Goal: Information Seeking & Learning: Learn about a topic

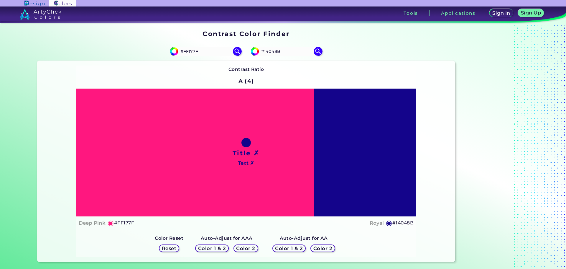
click at [370, 155] on div "Title ✗ Text ✗" at bounding box center [246, 152] width 340 height 128
click at [254, 52] on input "#14048b" at bounding box center [254, 50] width 7 height 7
type input "#040d8b"
type input "#040D8B"
type input "#041b8b"
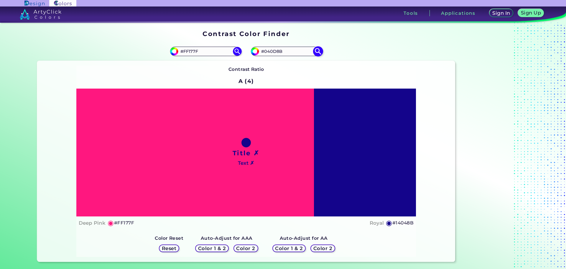
type input "#041B8B"
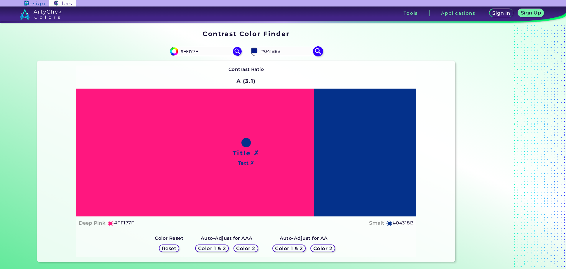
type input "#04318b"
type input "#04318B"
type input "#044a8b"
type input "#044A8B"
type input "#04628b"
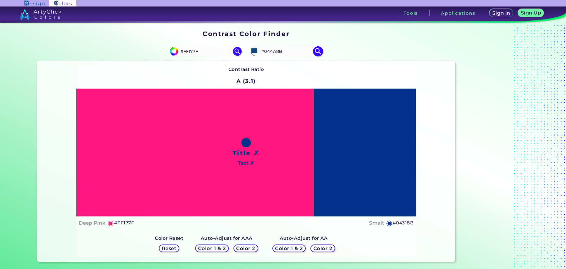
type input "#04628B"
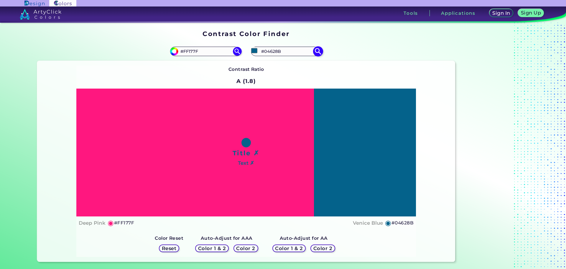
type input "#04708b"
type input "#04708B"
type input "#047b8b"
type input "#047B8B"
type input "#04828b"
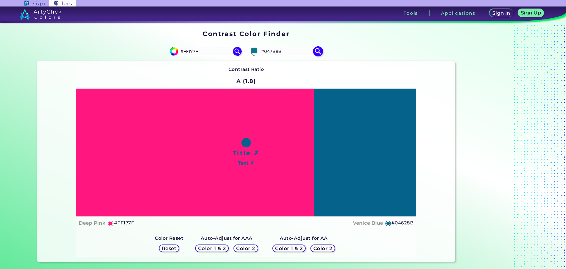
type input "#04828B"
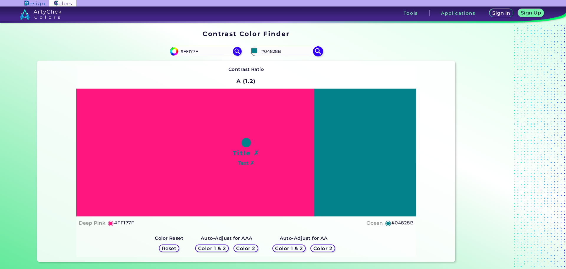
type input "#04888b"
type input "#04888B"
type input "#048b88"
type input "#048B88"
type input "#048b82"
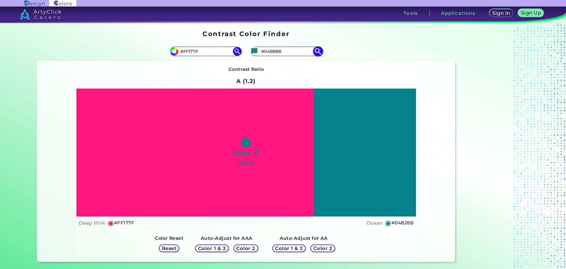
type input "#048B82"
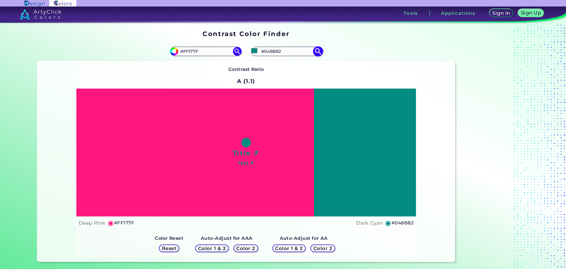
type input "#048b7b"
type input "#048B7B"
type input "#048b74"
type input "#048B74"
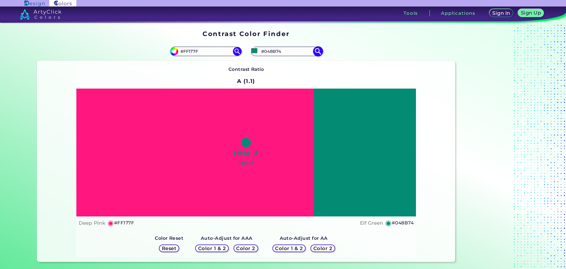
type input "#048b7b"
type input "#048B7B"
type input "#048b82"
type input "#048B82"
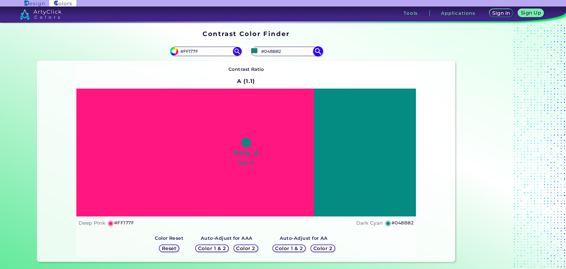
type input "#048b88"
type input "#048B88"
type input "#04888b"
type input "#04888B"
type input "#04828b"
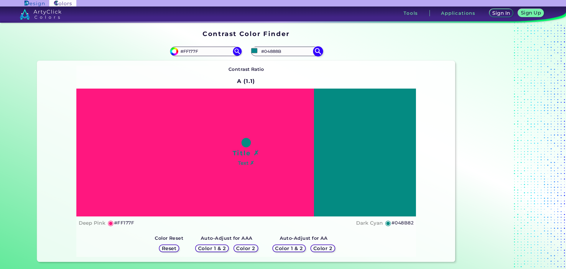
type input "#04828B"
type input "#047b8b"
type input "#047B8B"
type input "#04748b"
type input "#04748B"
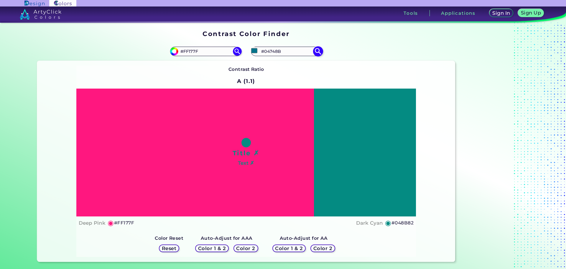
type input "#04708b"
type input "#04708B"
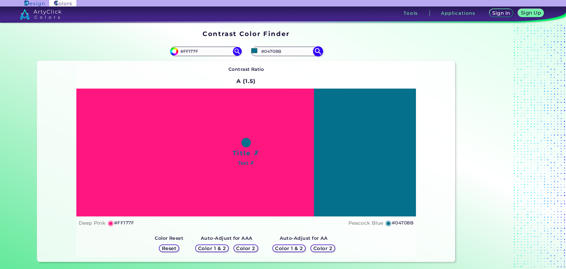
type input "#04748b"
type input "#04748B"
type input "#047b8b"
type input "#047B8B"
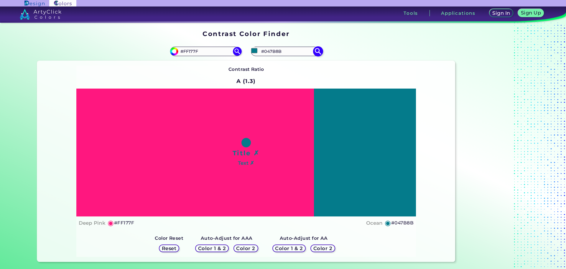
type input "#04828b"
type input "#04828B"
type input "#048b88"
type input "#048B88"
type input "#048b82"
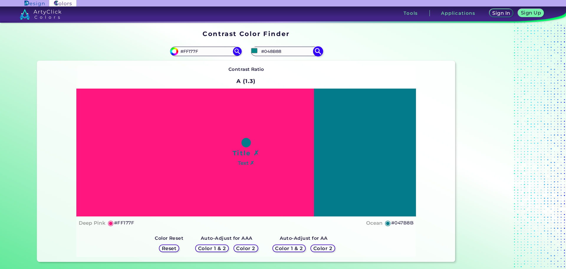
type input "#048B82"
type input "#048b7b"
type input "#048B7B"
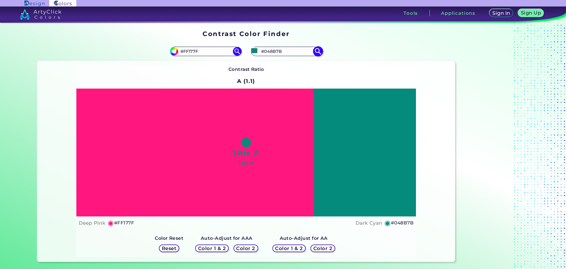
type input "#048b82"
type input "#048B82"
type input "#048b88"
type input "#048B88"
type input "#04828b"
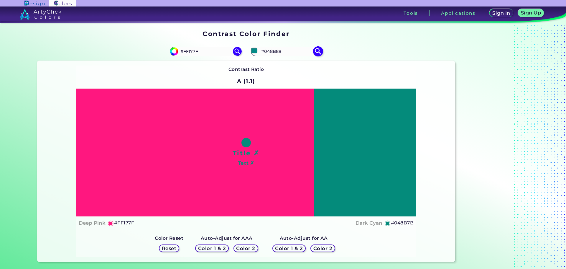
type input "#04828B"
type input "#047b8b"
type input "#047B8B"
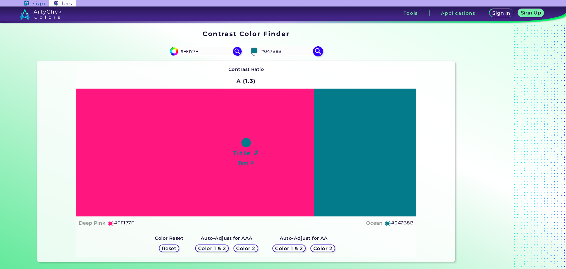
type input "#04748b"
type input "#04748B"
type input "#04708b"
type input "#04708B"
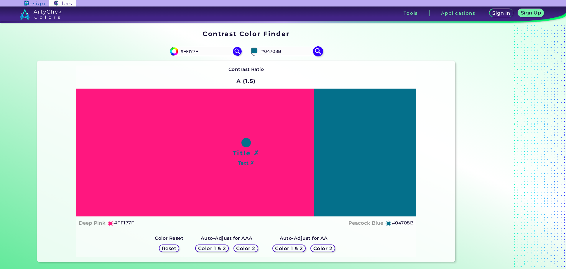
type input "#04748b"
type input "#04748B"
type input "#047b8b"
type input "#047B8B"
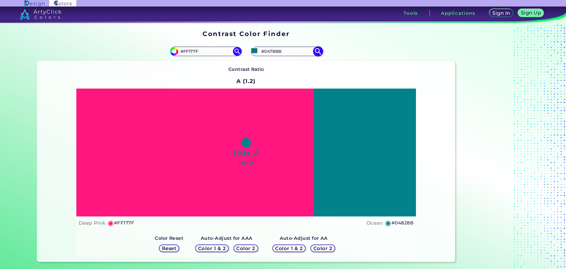
type input "#04828b"
type input "#04828B"
type input "#04888b"
type input "#04888B"
type input "#048b88"
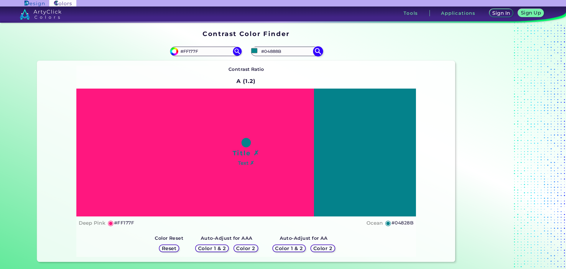
type input "#048B88"
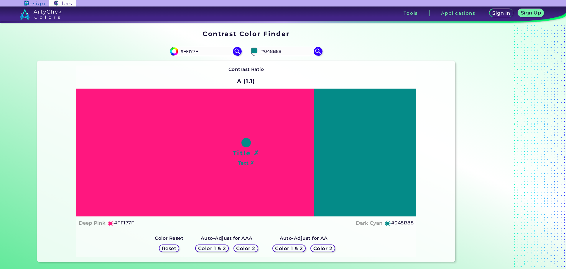
type input "#048b88"
drag, startPoint x: 202, startPoint y: 52, endPoint x: 182, endPoint y: 53, distance: 20.4
click at [182, 53] on input "#FF177F" at bounding box center [205, 51] width 55 height 8
type input "#fff0f3"
drag, startPoint x: 287, startPoint y: 52, endPoint x: 264, endPoint y: 50, distance: 23.4
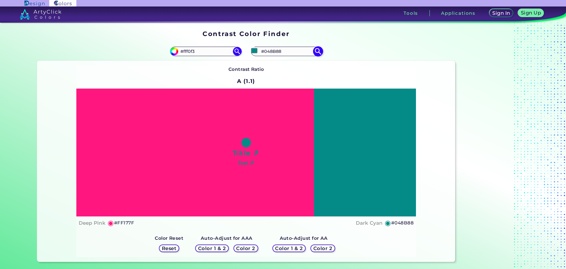
click at [264, 50] on input "#048B88" at bounding box center [286, 51] width 55 height 8
type input "#14048b"
drag, startPoint x: 231, startPoint y: 52, endPoint x: 235, endPoint y: 51, distance: 4.2
click at [232, 52] on img at bounding box center [237, 51] width 10 height 10
type input "#fff0f3"
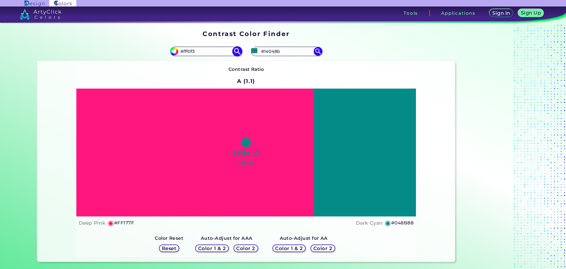
type input "#FFF0F3"
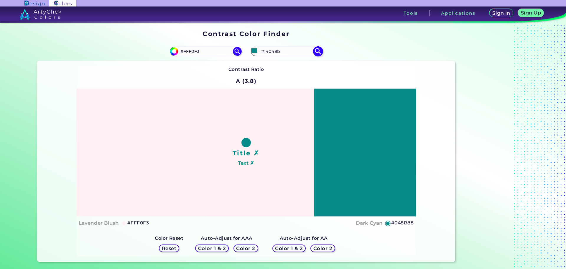
click at [316, 52] on img at bounding box center [318, 51] width 10 height 10
type input "#14048b"
type input "#14048B"
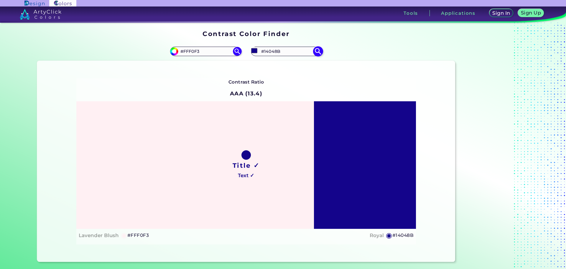
click at [287, 49] on input "#14048B" at bounding box center [286, 51] width 55 height 8
click at [251, 52] on input "#14048b" at bounding box center [254, 50] width 7 height 7
type input "#0d048b"
type input "#0D048B"
type input "#040d8b"
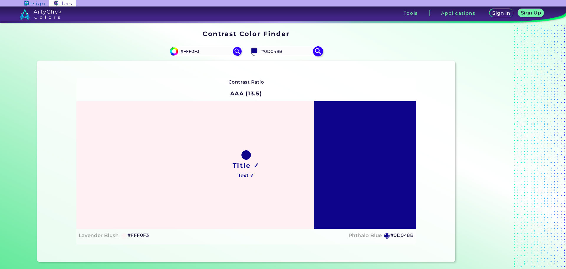
type input "#040D8B"
type input "#041b8b"
type input "#041B8B"
type input "#042d8b"
type input "#042D8B"
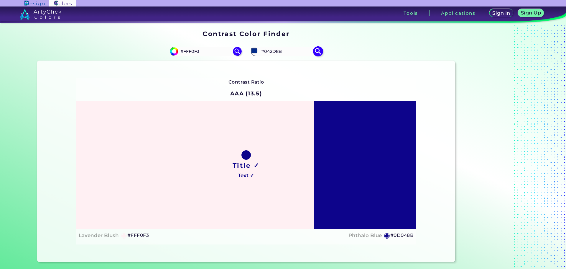
type input "#04508b"
type input "#04508B"
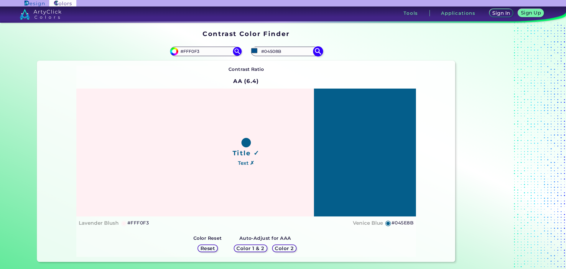
type input "#045e8b"
type input "#045E8B"
type input "#04698b"
type input "#04698B"
type input "#04708b"
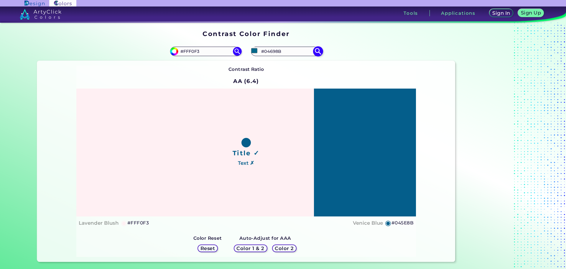
type input "#04708B"
type input "#04748b"
type input "#04748B"
type input "#047b8b"
type input "#047B8B"
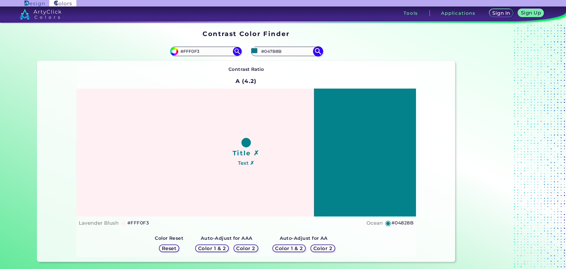
type input "#04828b"
type input "#04828B"
type input "#04888b"
type input "#04888B"
type input "#05888a"
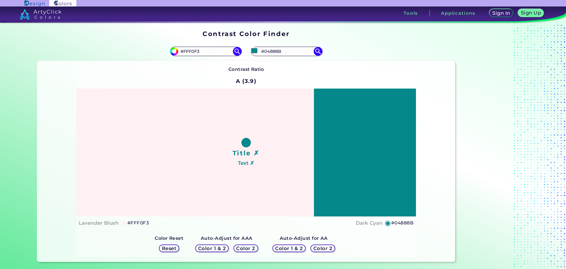
type input "#05888A"
type input "#068c8e"
type input "#068C8E"
type input "#088f91"
type input "#088F91"
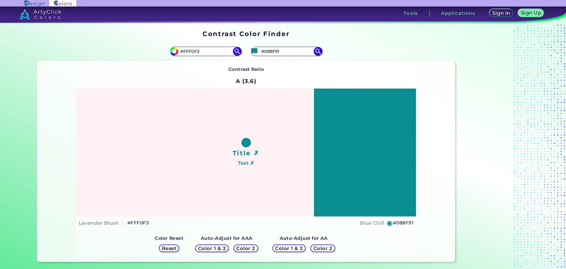
type input "#089496"
type input "#0ba0a2"
type input "#0BA0A2"
type input "#16b8bb"
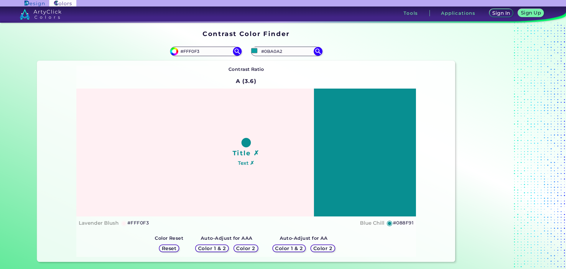
type input "#16B8BB"
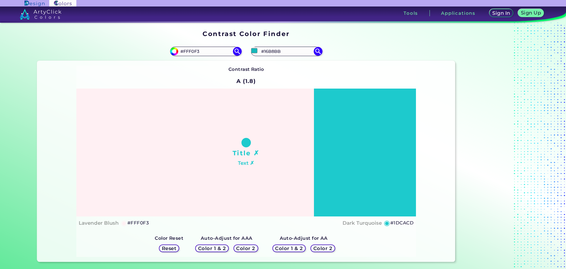
type input "#1dcacd"
type input "#1DCACD"
type input "#27e9ec"
type input "#27E9EC"
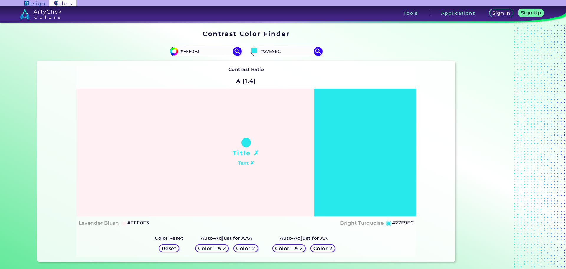
type input "#25f5f8"
type input "#25F5F8"
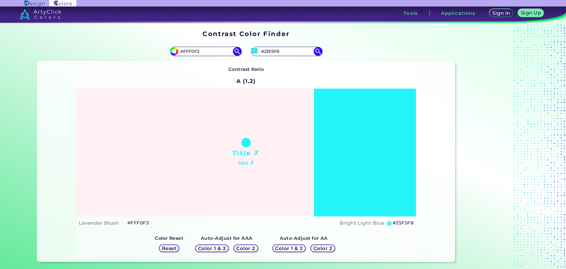
type input "#26f4f7"
type input "#26F4F7"
type input "#25f5f8"
type input "#25F5F8"
type input "#20f5f8"
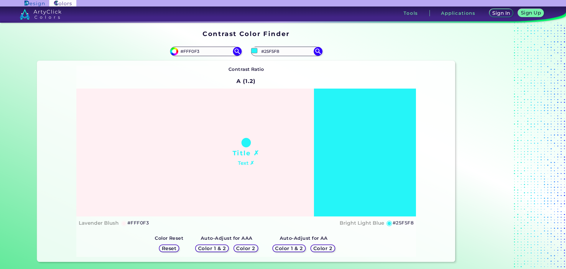
type input "#20F5F8"
type input "#22f3f7"
type input "#22F3F7"
type input "#24f1f5"
type input "#24F1F5"
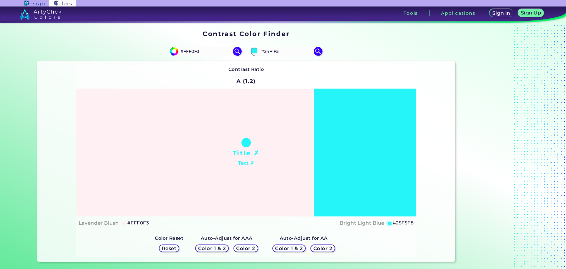
type input "#1ff1f4"
type input "#1FF1F4"
type input "#1ceef2"
type input "#1CEEF2"
type input "#1eedf1"
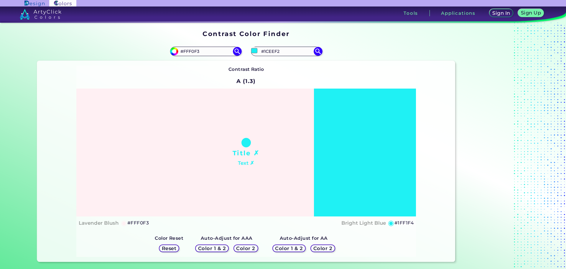
type input "#1EEDF1"
type input "#1beaee"
type input "#1BEAEE"
type input "#1beaee"
click at [345, 79] on div "Contrast Ratio A (1.4) Title ✗ Text ✗ Lavender Blush ◉ #FFF0F3 ◉" at bounding box center [246, 160] width 340 height 191
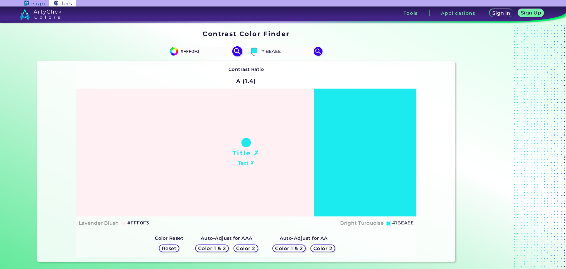
drag, startPoint x: 212, startPoint y: 52, endPoint x: 179, endPoint y: 56, distance: 32.9
click at [179, 56] on div "#fff0f3 #FFF0F3" at bounding box center [205, 51] width 71 height 9
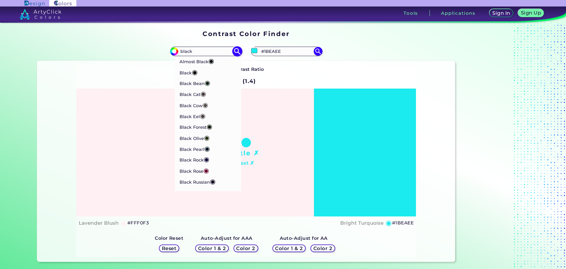
type input "black"
click at [184, 62] on p "Almost Black ◉" at bounding box center [196, 60] width 34 height 11
type input "#070d0d"
type input "#070D0D"
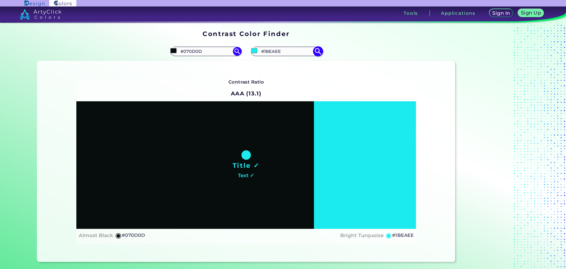
click at [318, 52] on img at bounding box center [318, 51] width 10 height 10
click at [251, 51] on input "#1beaee" at bounding box center [254, 50] width 7 height 7
type input "#1ff1f4"
type input "#1FF1F4"
type input "#22f3f7"
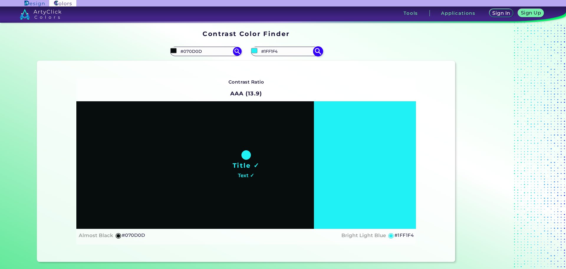
type input "#22F3F7"
type input "#21f9fd"
type input "#21F9FD"
type input "#1ffbff"
type input "#1FFBFF"
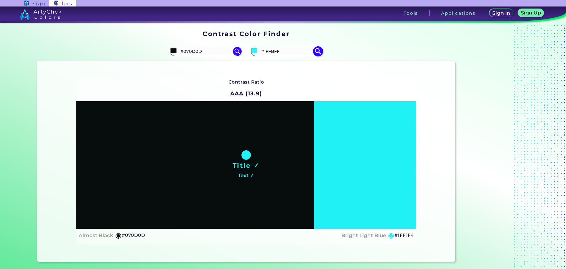
type input "#24fbff"
type input "#24FBFF"
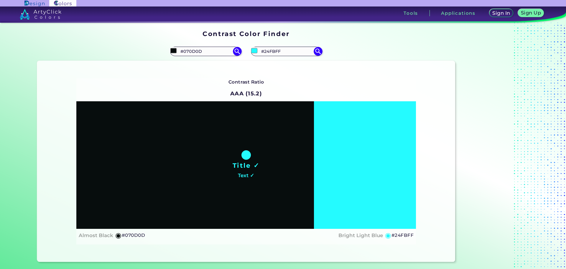
click at [357, 63] on div "Contrast Ratio AAA (15.2) Title ✓ Text ✓ Almost Black ◉ #070D0D Bright Light Bl…" at bounding box center [246, 161] width 418 height 201
click at [281, 53] on input "#24FBFF" at bounding box center [286, 51] width 55 height 8
click at [312, 54] on input "#24FBFF" at bounding box center [286, 51] width 55 height 8
click at [321, 51] on img at bounding box center [318, 51] width 10 height 10
click at [319, 51] on img at bounding box center [318, 51] width 10 height 10
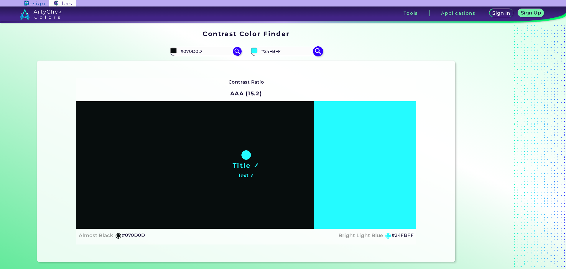
drag, startPoint x: 280, startPoint y: 51, endPoint x: 269, endPoint y: 52, distance: 11.3
click at [279, 51] on input "#24FBFF" at bounding box center [286, 51] width 55 height 8
click at [251, 52] on input "#24fbff" at bounding box center [254, 50] width 7 height 7
type input "#24fffb"
type input "#24FFFB"
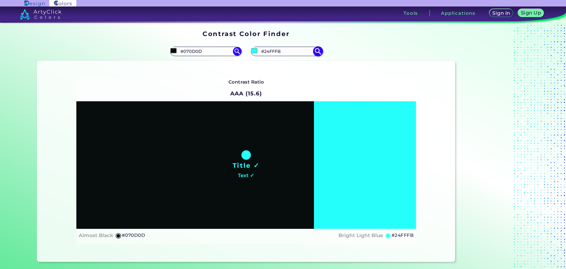
type input "#24fff0"
type input "#24FFF0"
type input "#24ffe5"
type input "#24FFE5"
type input "#24ffda"
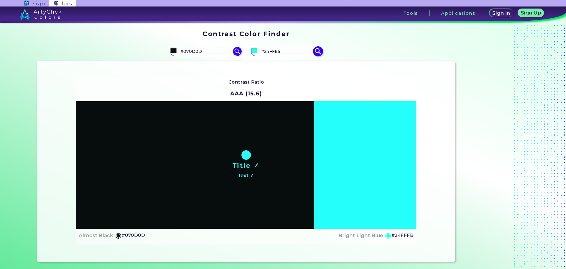
type input "#24FFDA"
type input "#24ffab"
type input "#24FFAB"
type input "#24ff65"
type input "#24FF65"
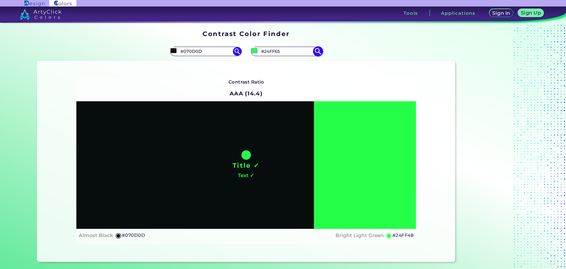
type input "#24ff48"
type input "#24FF48"
type input "#32ff24"
type input "#32FF24"
type input "#3dff24"
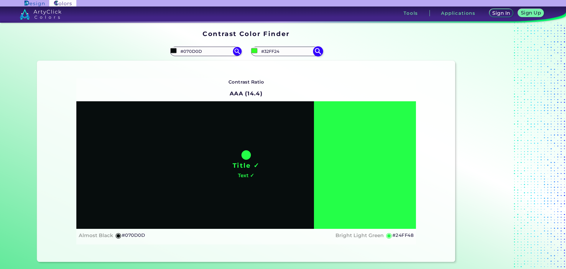
type input "#3DFF24"
type input "#48ff24"
type input "#48FF24"
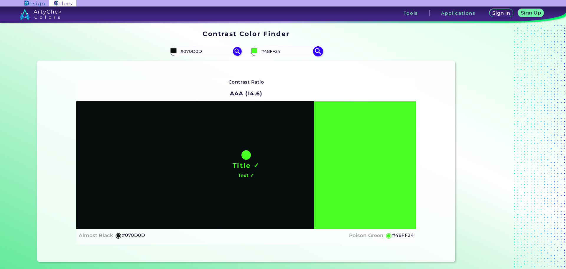
type input "#53ff24"
type input "#53FF24"
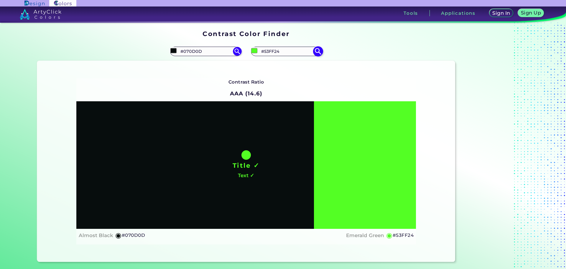
type input "#48ff24"
type input "#48FF24"
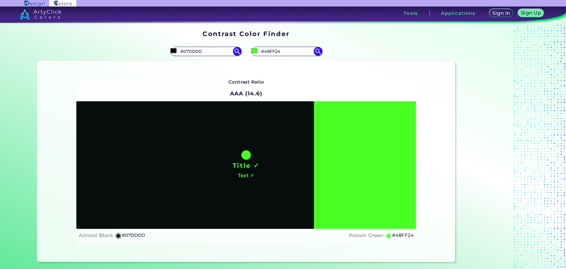
type input "#48ff24"
click at [360, 86] on div "Contrast Ratio AAA (14.6) Title ✓ Text ✓ Almost Black ◉ #070D0D ◉" at bounding box center [246, 161] width 340 height 166
